Goal: Check status: Check status

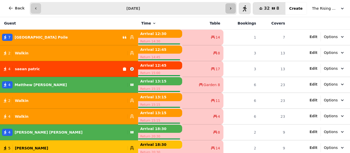
click at [230, 6] on button "button" at bounding box center [230, 8] width 10 height 10
click at [35, 9] on icon "button" at bounding box center [36, 8] width 4 height 4
click at [236, 6] on button "button" at bounding box center [230, 8] width 10 height 10
type input "**********"
